Goal: Complete application form

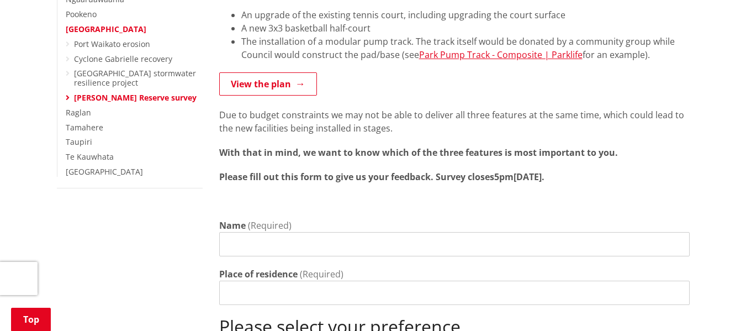
scroll to position [331, 0]
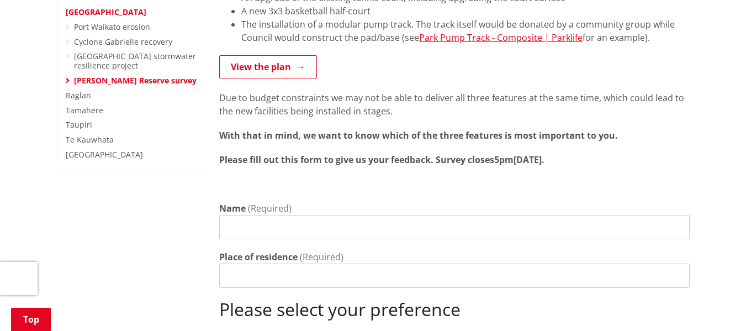
click at [236, 215] on input "Name" at bounding box center [454, 227] width 470 height 24
type input "[PERSON_NAME]"
click at [230, 271] on input "Place of residence" at bounding box center [454, 275] width 470 height 24
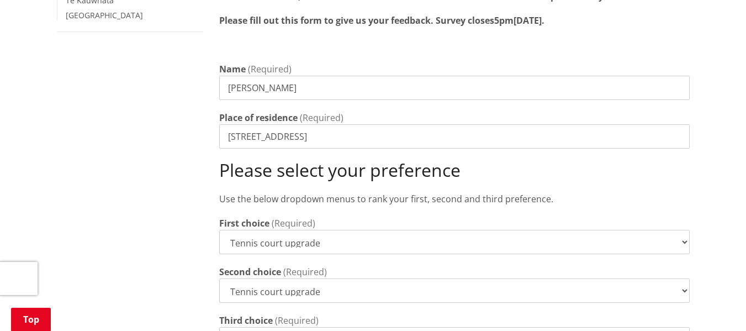
scroll to position [552, 0]
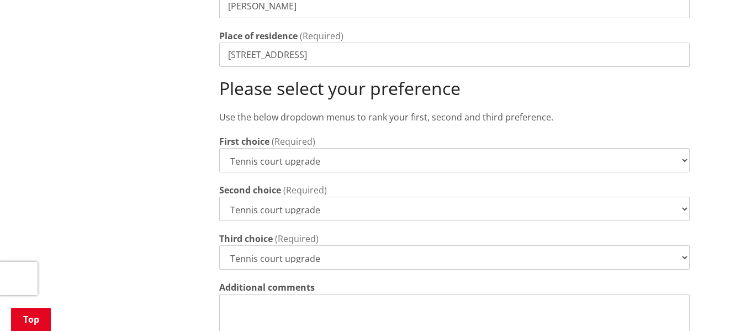
type input "[STREET_ADDRESS]"
click at [320, 148] on select "Tennis court upgrade New 3x3 basketball half-court Modular pump track" at bounding box center [454, 160] width 470 height 24
select select "Modular pump track"
click at [219, 148] on select "Tennis court upgrade New 3x3 basketball half-court Modular pump track" at bounding box center [454, 160] width 470 height 24
click at [314, 197] on select "Tennis court upgrade New 3x3 basketball half-court Modular pump track" at bounding box center [454, 209] width 470 height 24
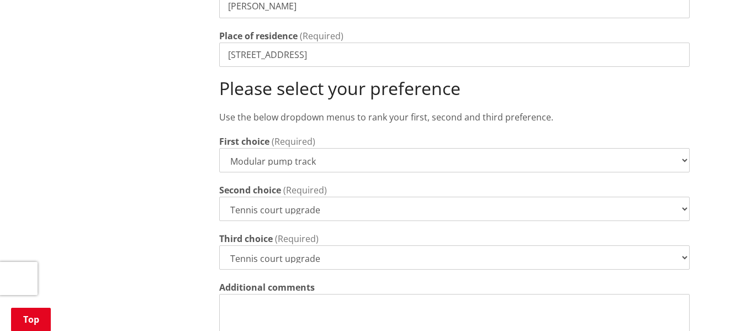
click at [219, 197] on select "Tennis court upgrade New 3x3 basketball half-court Modular pump track" at bounding box center [454, 209] width 470 height 24
click at [320, 245] on select "Tennis court upgrade New 3x3 basketball half-court Modular pump track" at bounding box center [454, 257] width 470 height 24
select select "New 3x3 basketball half-court"
click at [219, 245] on select "Tennis court upgrade New 3x3 basketball half-court Modular pump track" at bounding box center [454, 257] width 470 height 24
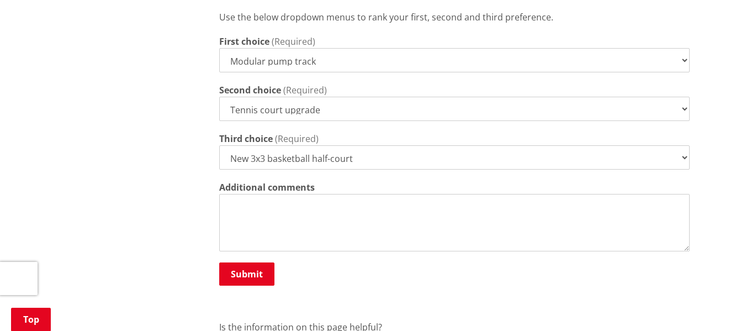
scroll to position [663, 0]
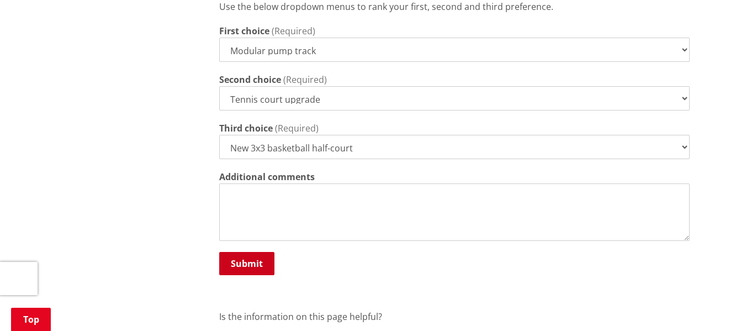
click at [260, 252] on button "Submit" at bounding box center [246, 263] width 55 height 23
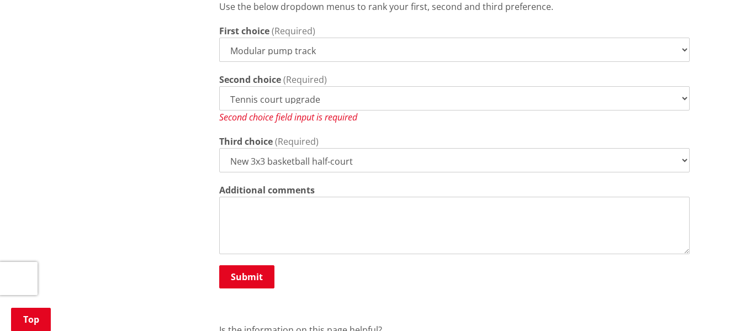
click at [334, 110] on div "Second choice field input is required" at bounding box center [454, 116] width 470 height 13
click at [366, 110] on div "Second choice field input is required" at bounding box center [454, 116] width 470 height 13
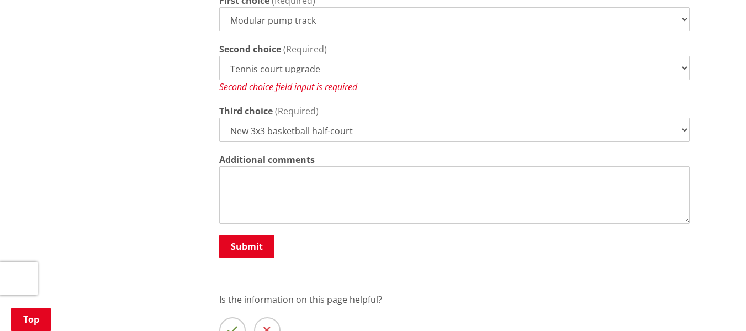
scroll to position [773, 0]
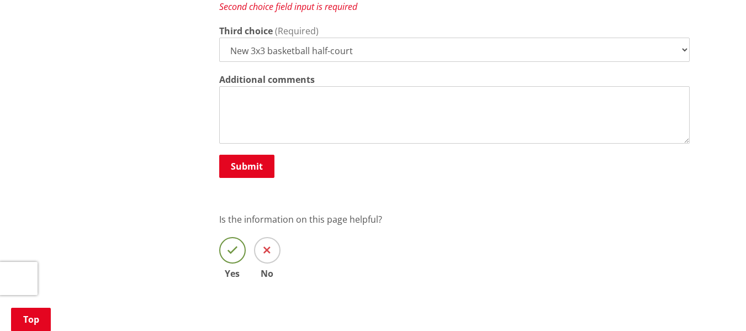
click at [232, 245] on icon at bounding box center [232, 250] width 11 height 11
click at [0, 0] on input "Yes" at bounding box center [0, 0] width 0 height 0
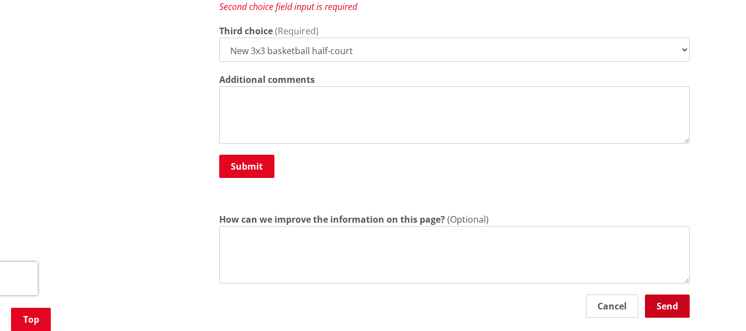
click at [670, 294] on button "Send" at bounding box center [667, 305] width 45 height 23
